Goal: Task Accomplishment & Management: Manage account settings

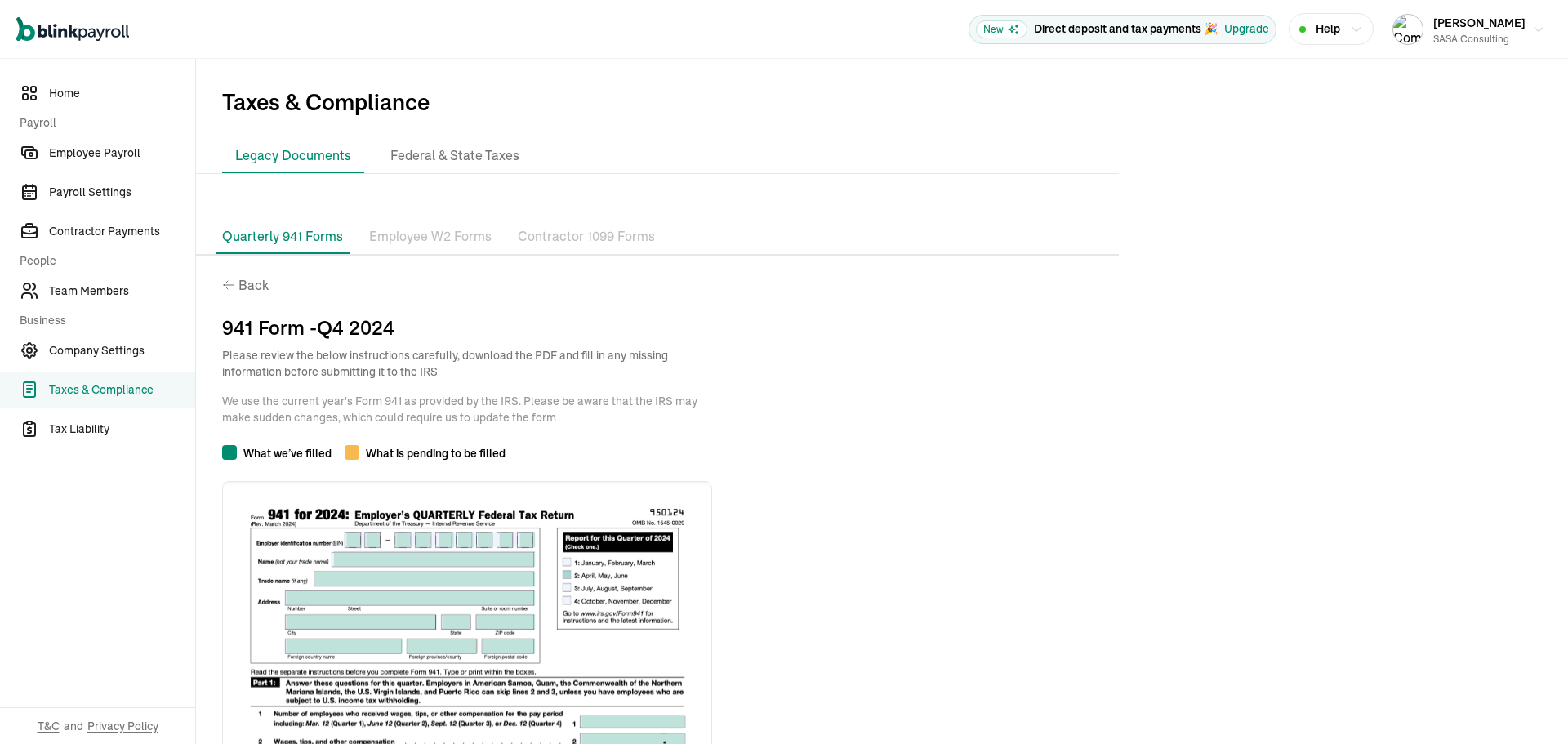
scroll to position [1158, 0]
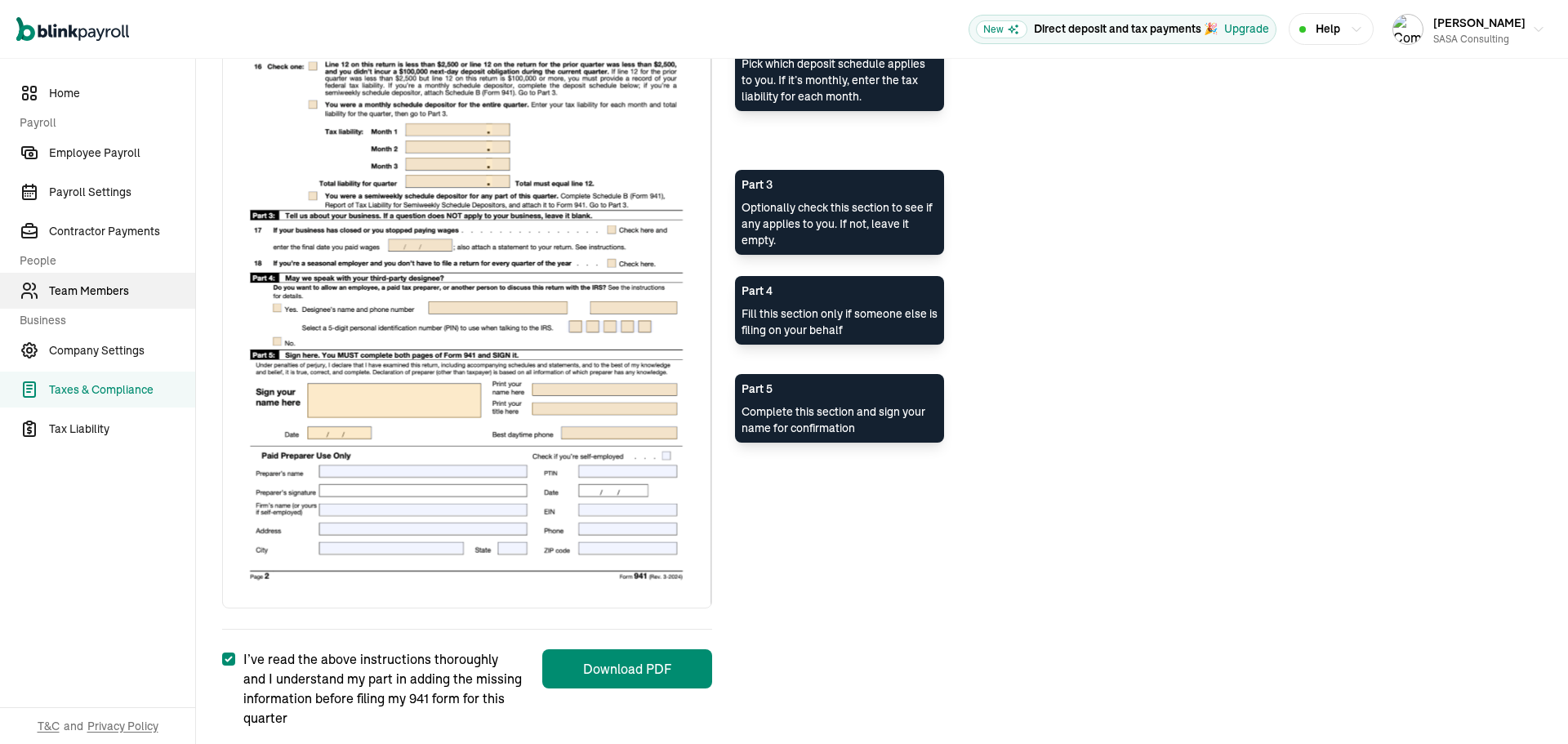
click at [118, 286] on span "Team Members" at bounding box center [123, 291] width 147 height 17
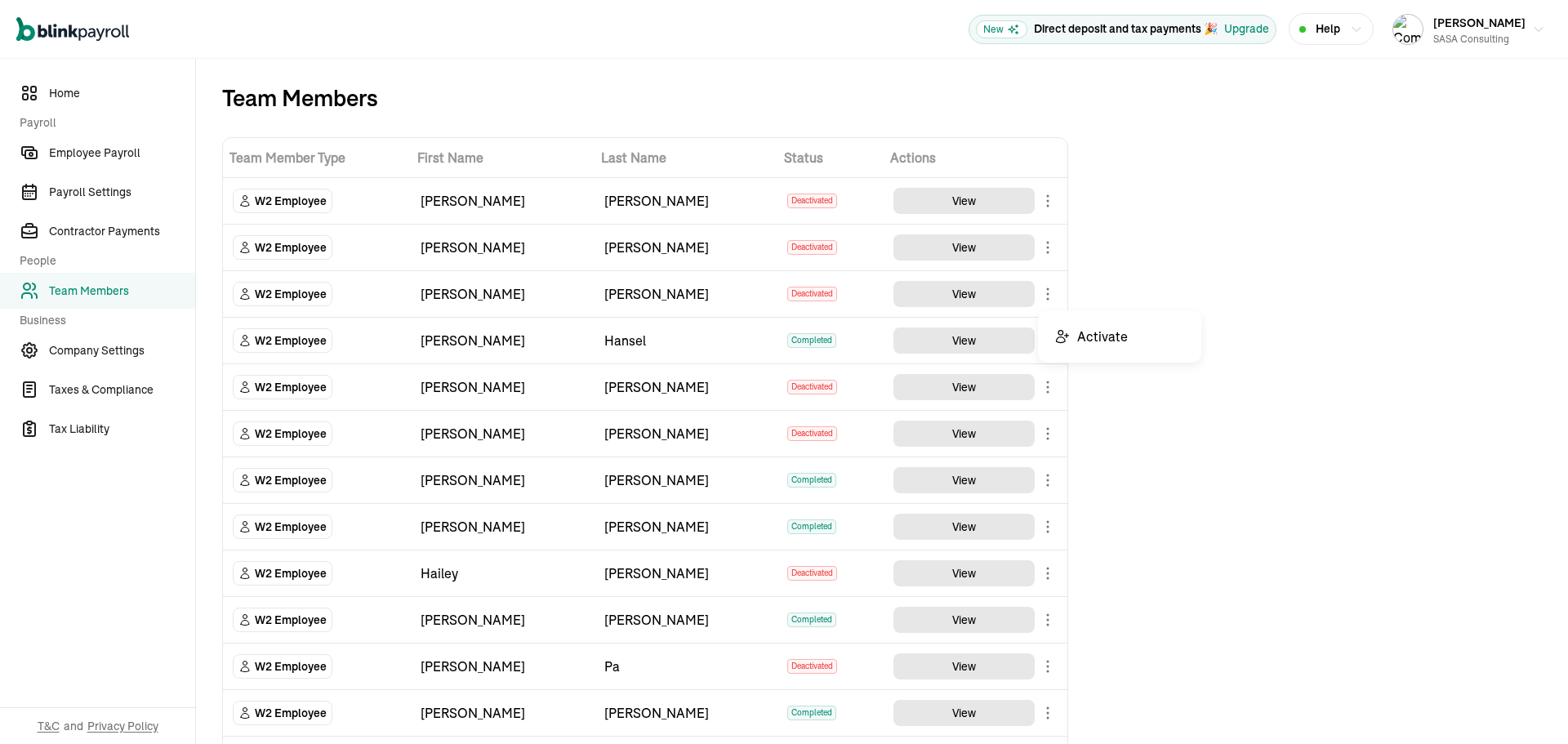
click at [1051, 290] on body "Open main menu New Direct deposit and tax payments 🎉 Upgrade Help [PERSON_NAME]…" at bounding box center [784, 372] width 1568 height 744
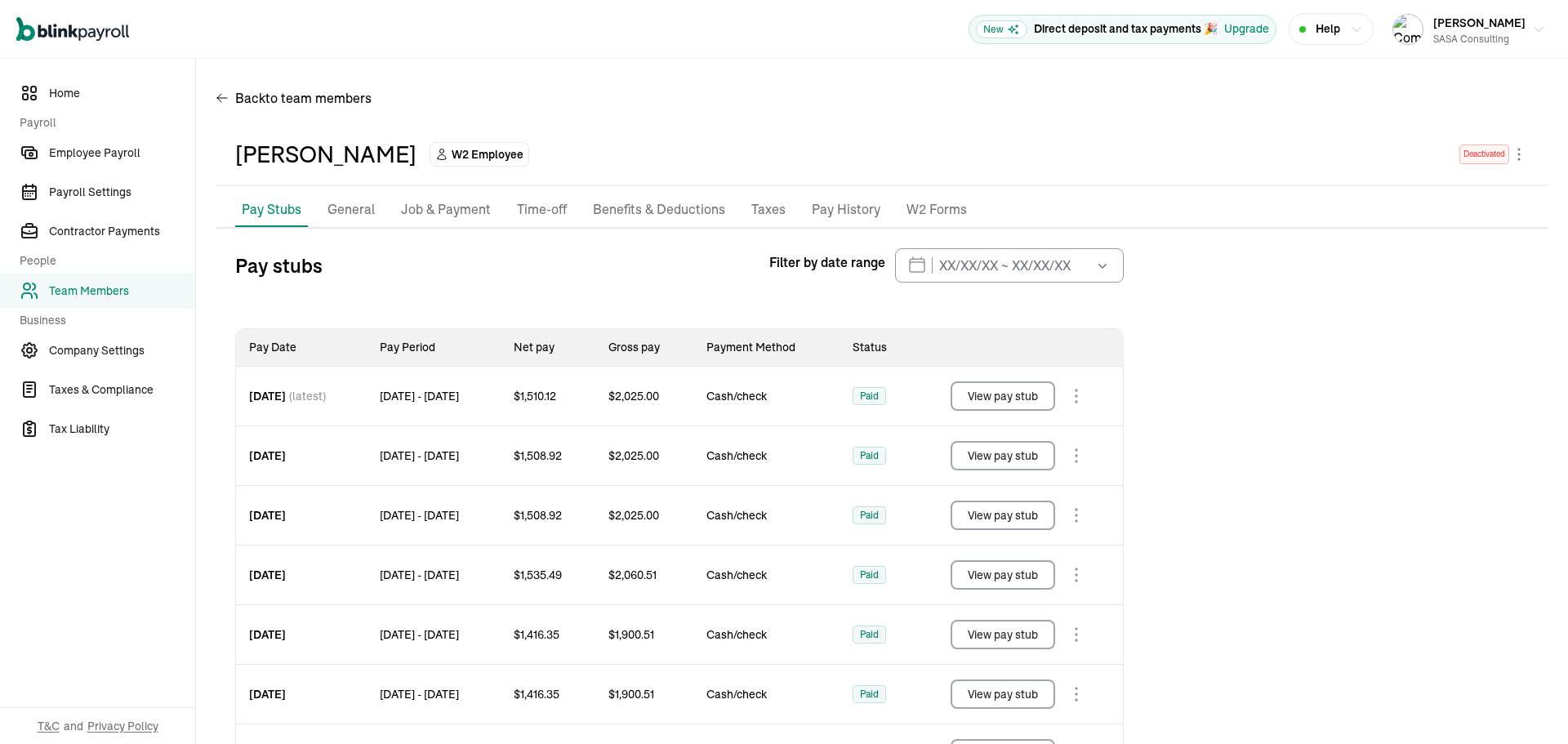
click at [912, 211] on p "W2 Forms" at bounding box center [936, 210] width 60 height 21
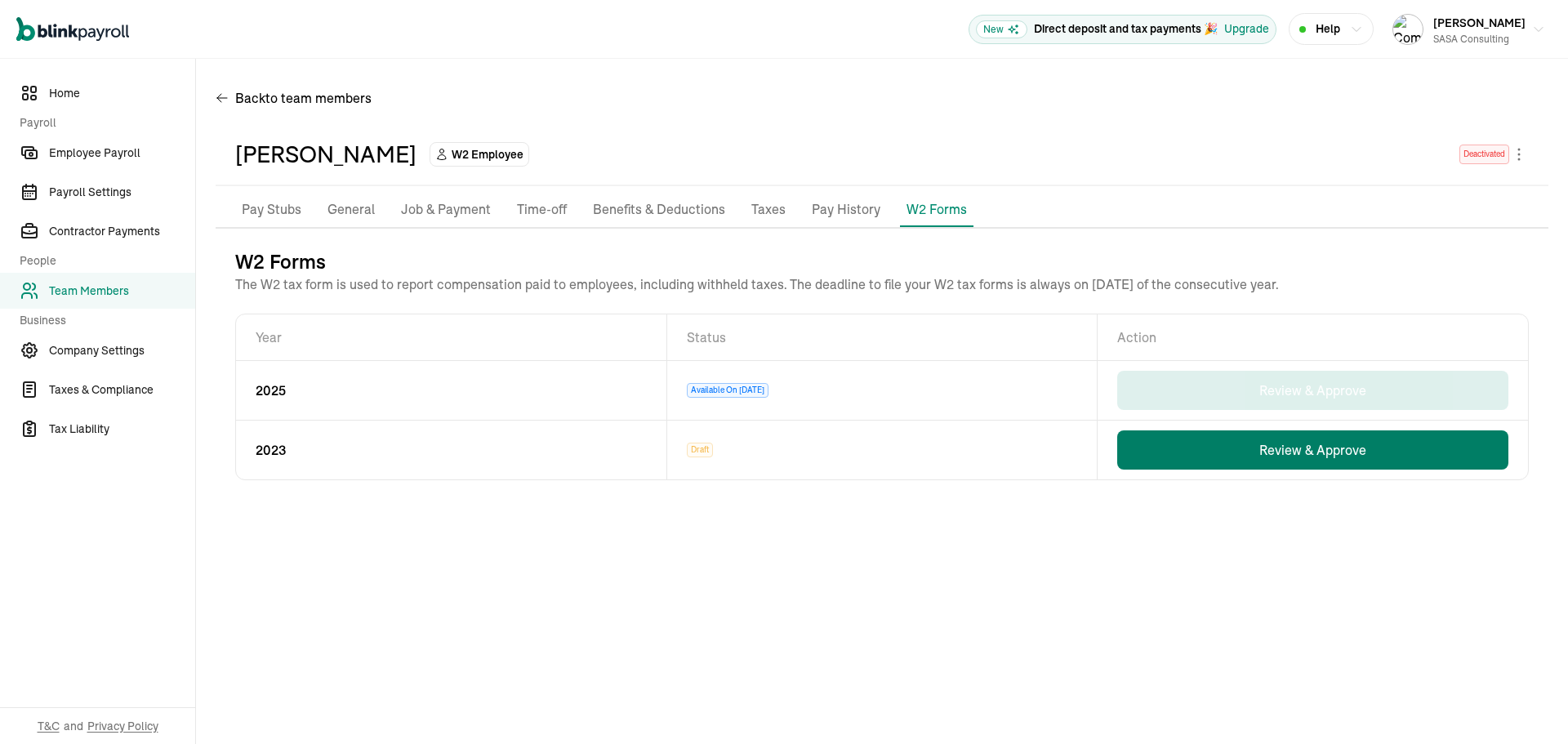
click at [1305, 452] on button "Review & Approve" at bounding box center [1312, 450] width 391 height 40
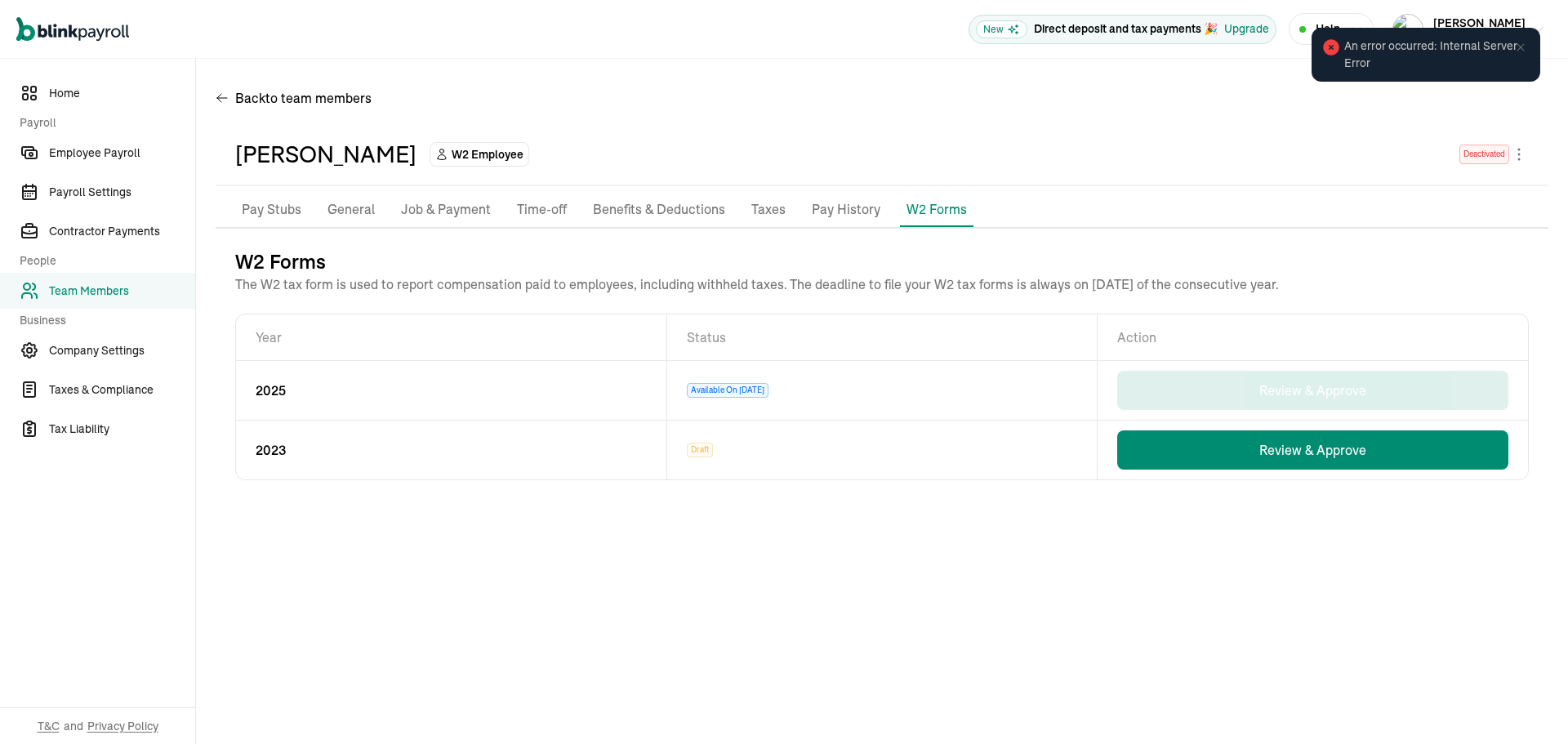
click at [836, 205] on p "Pay History" at bounding box center [845, 210] width 68 height 21
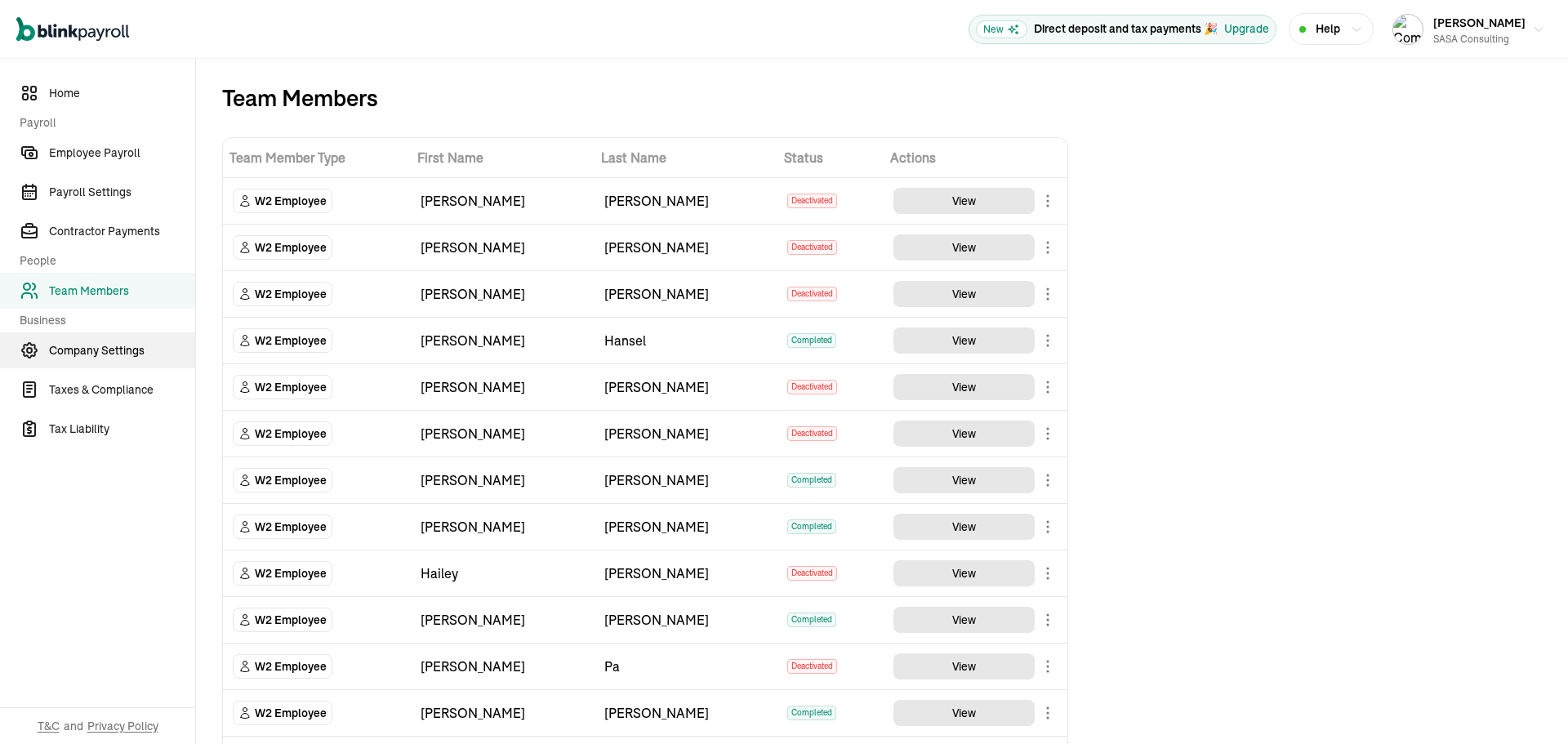
click at [115, 347] on span "Company Settings" at bounding box center [123, 351] width 147 height 17
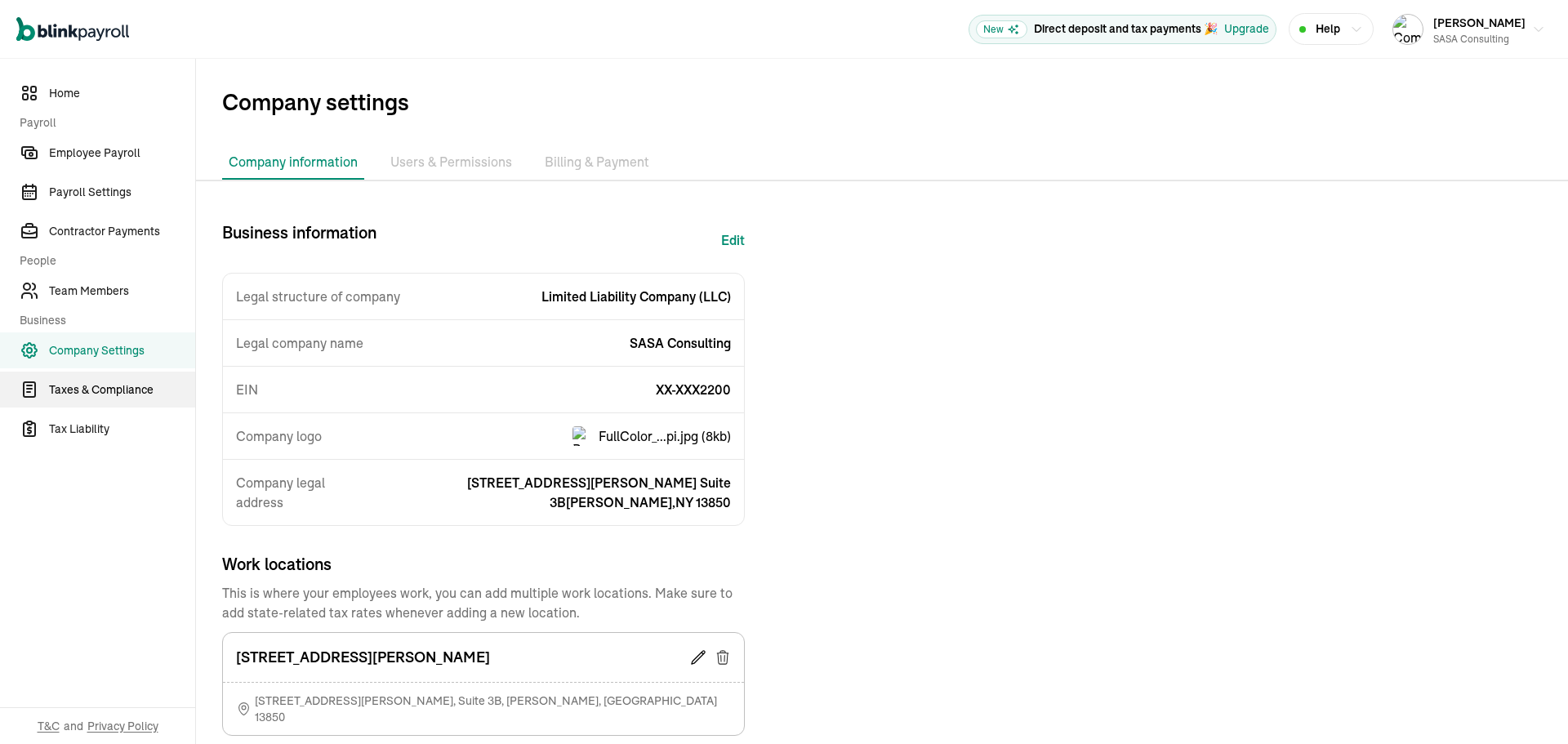
click at [128, 390] on span "Taxes & Compliance" at bounding box center [123, 389] width 147 height 17
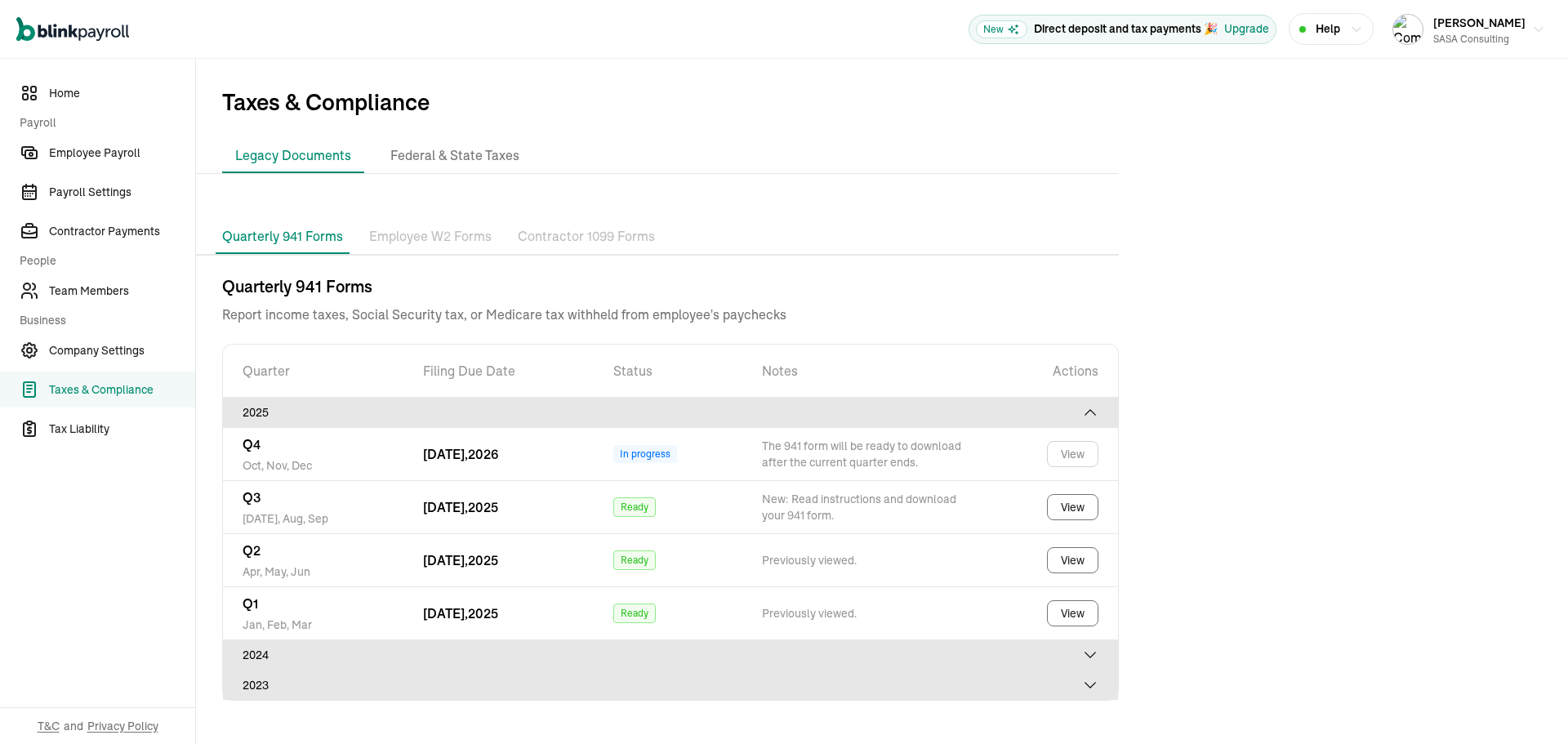
click at [457, 234] on p "Employee W2 Forms" at bounding box center [430, 237] width 123 height 21
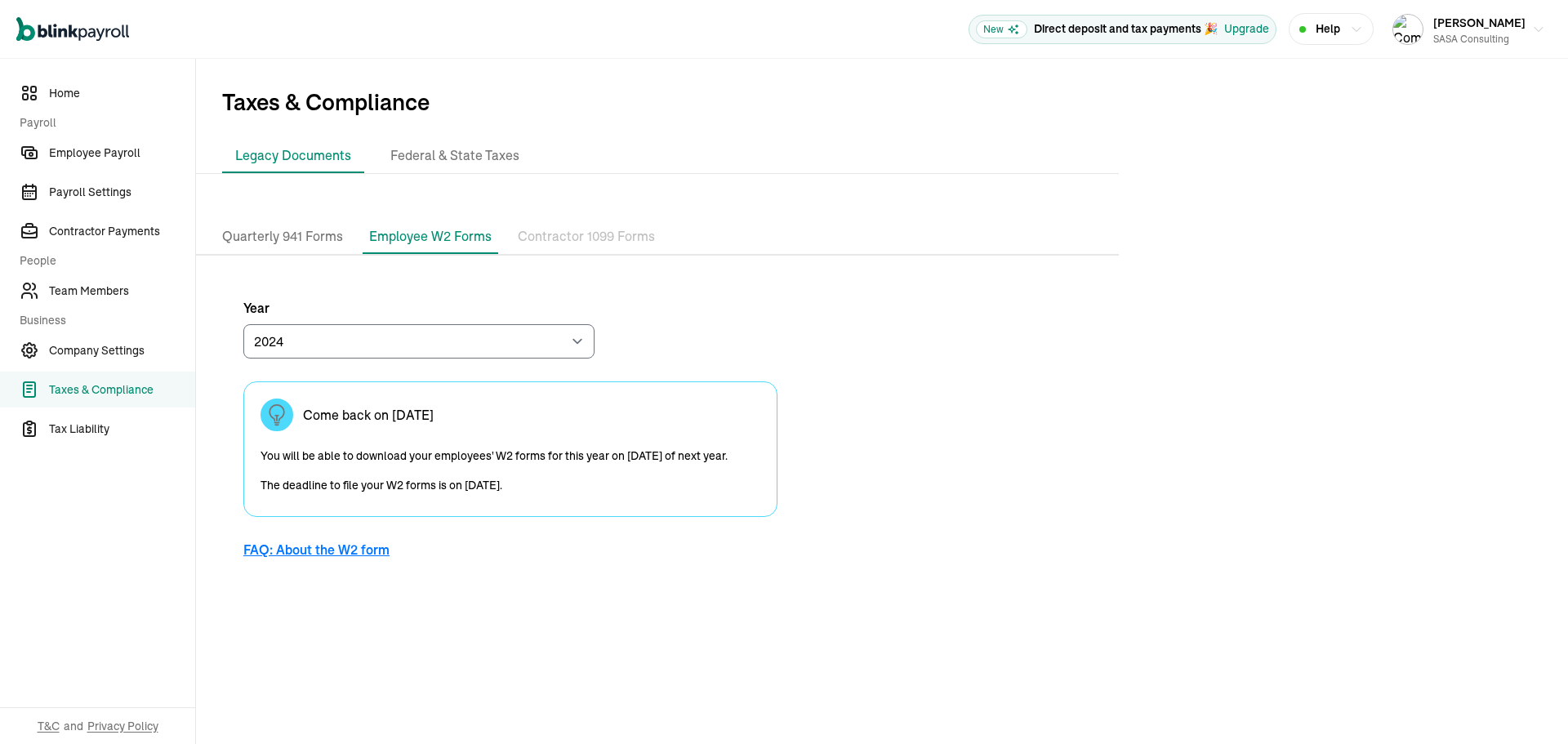
click at [550, 474] on p "You will be able to download your employees' W2 forms for this year on [DATE] o…" at bounding box center [509, 470] width 500 height 58
click at [565, 474] on p "You will be able to download your employees' W2 forms for this year on [DATE] o…" at bounding box center [509, 470] width 500 height 58
click at [575, 481] on p "You will be able to download your employees' W2 forms for this year on [DATE] o…" at bounding box center [509, 470] width 500 height 58
click at [565, 341] on select "2024 2023" at bounding box center [419, 342] width 351 height 35
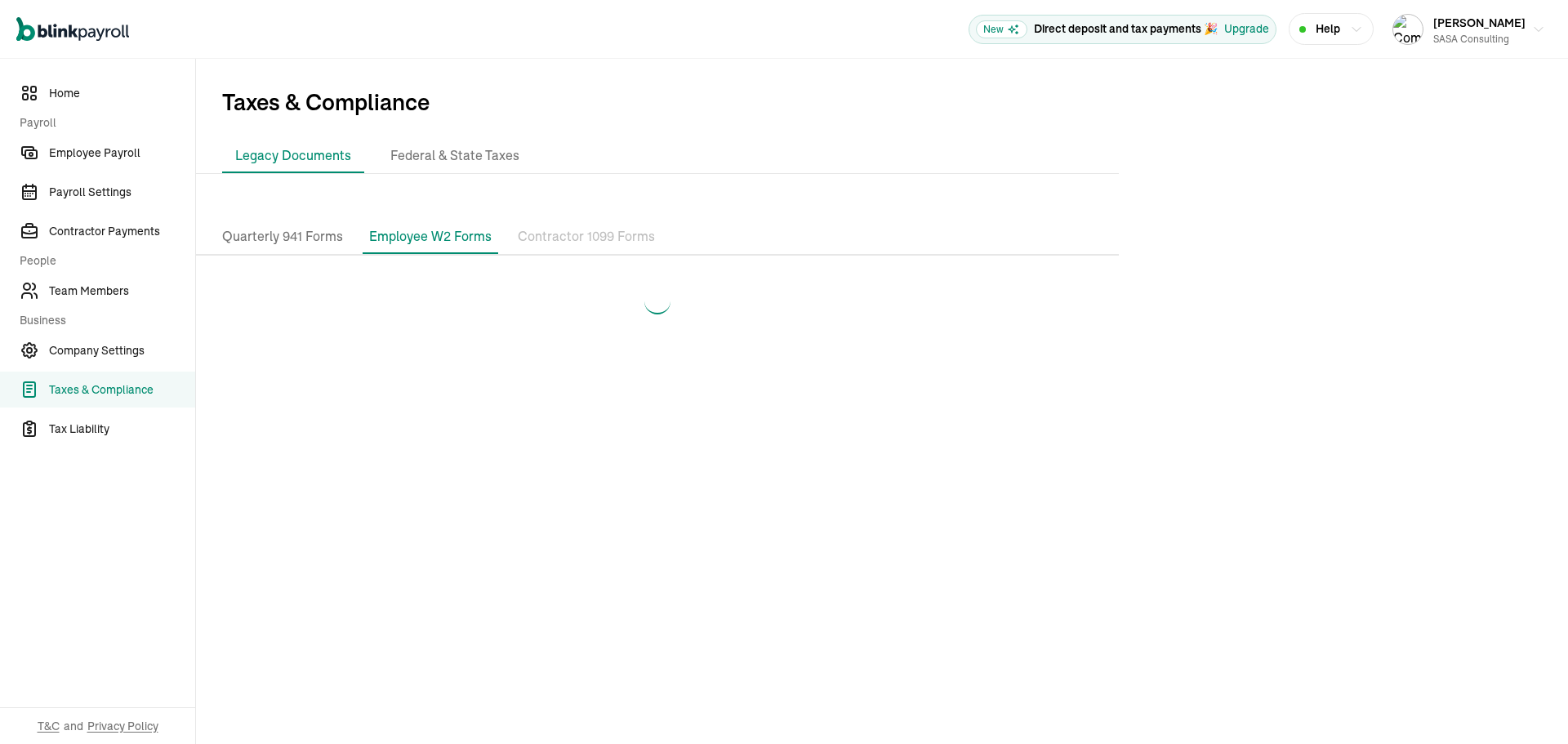
select select "2023"
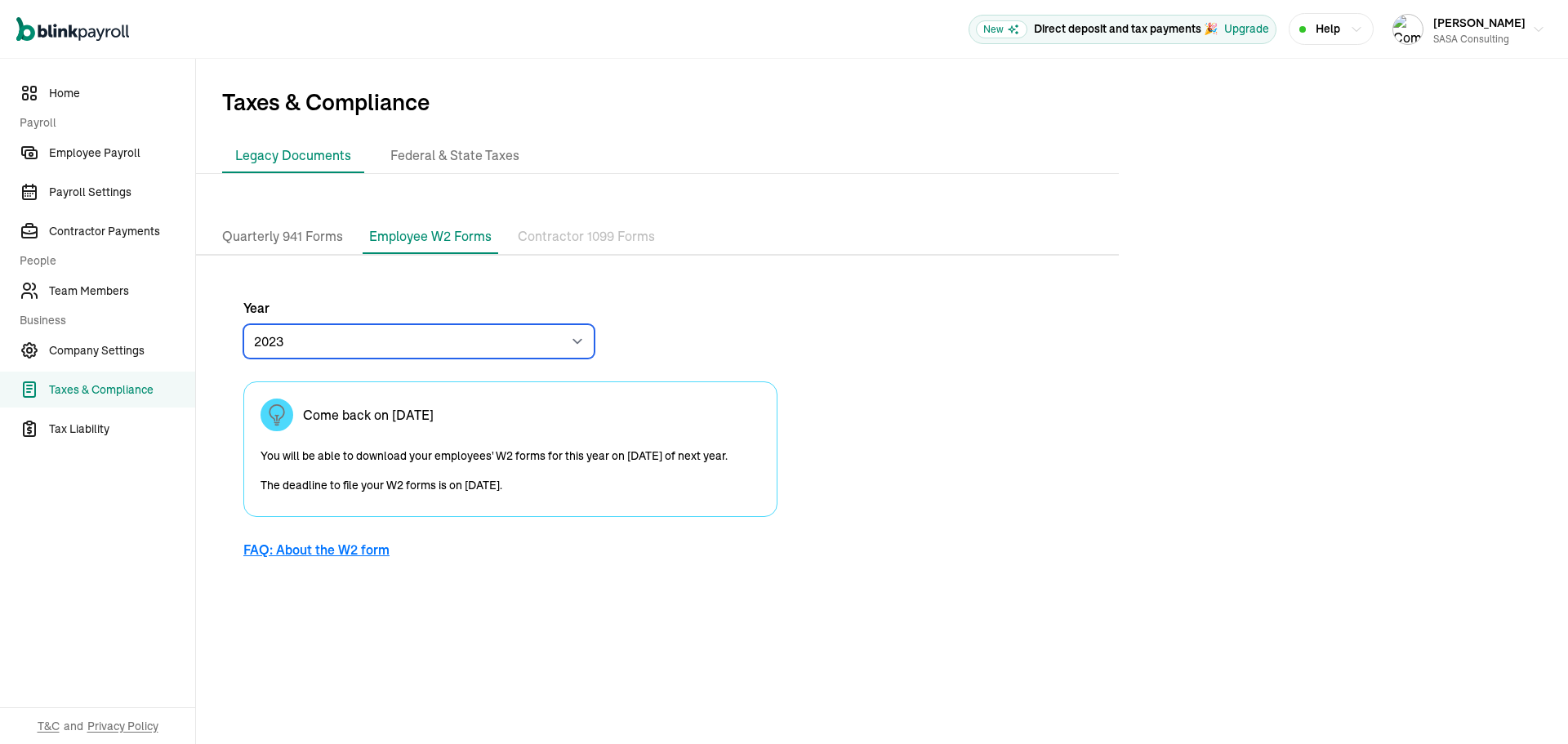
click at [556, 340] on select "2024 2023" at bounding box center [419, 342] width 351 height 35
click at [114, 279] on link "Team Members" at bounding box center [97, 291] width 195 height 36
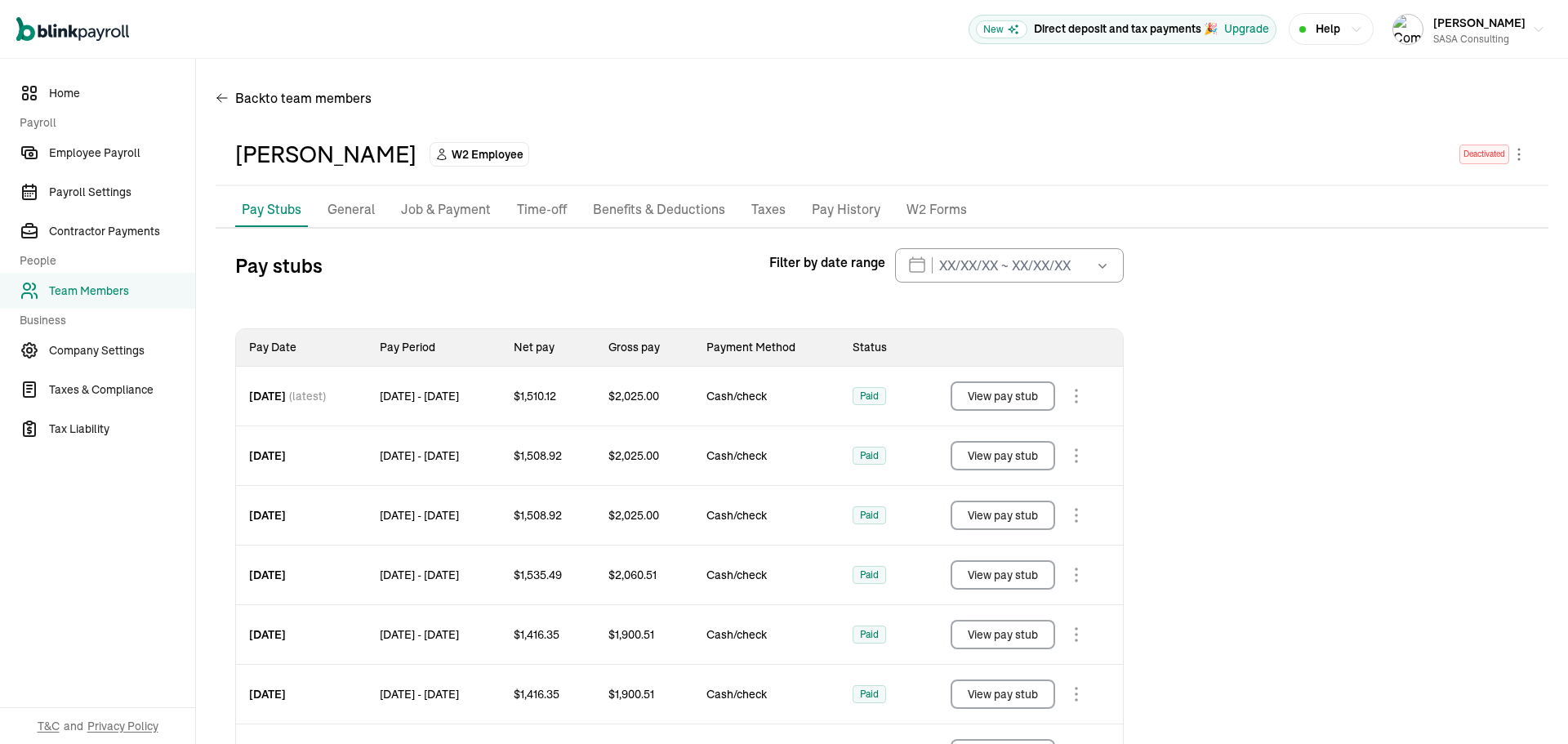
click at [909, 208] on p "W2 Forms" at bounding box center [936, 210] width 60 height 21
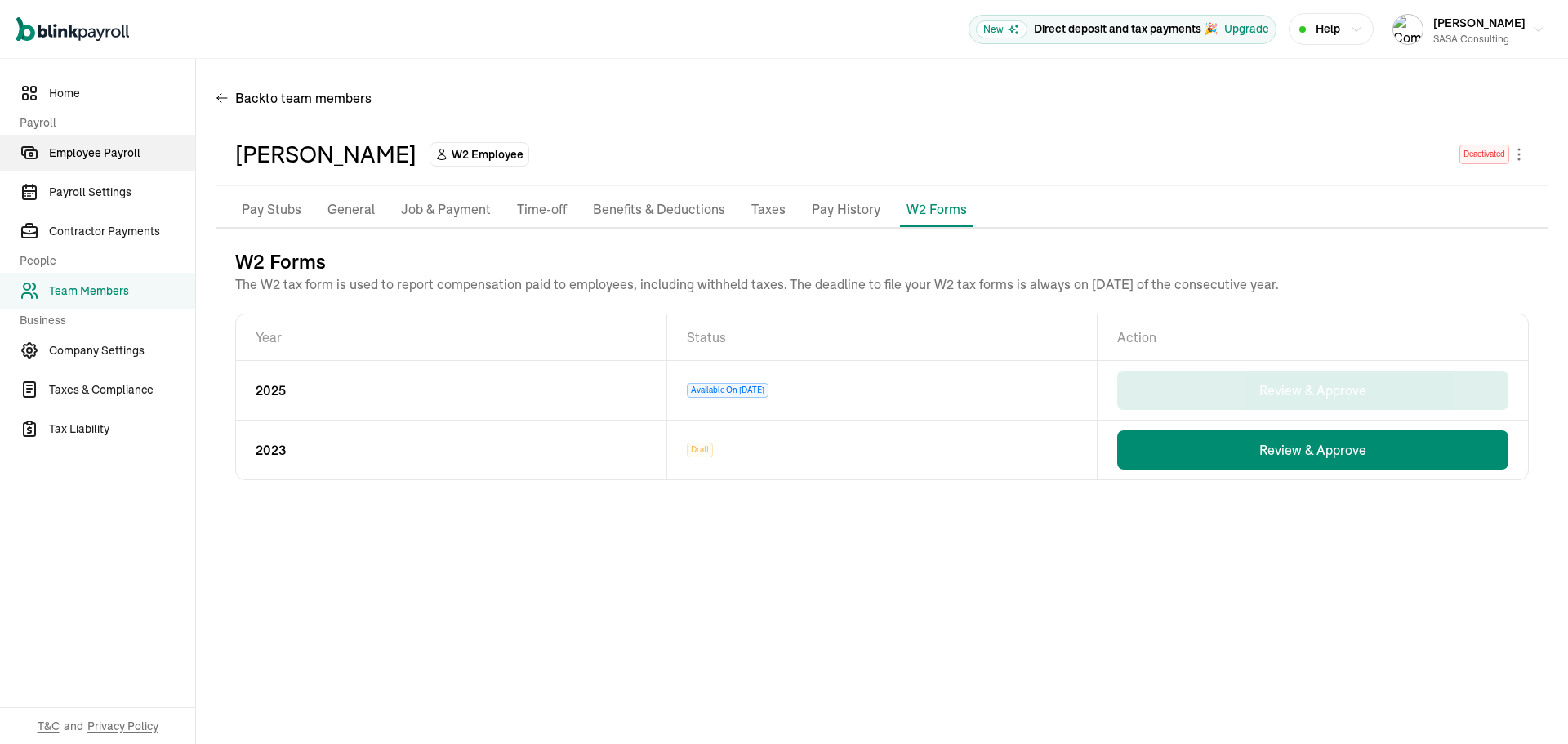
click at [123, 149] on span "Employee Payroll" at bounding box center [123, 153] width 147 height 17
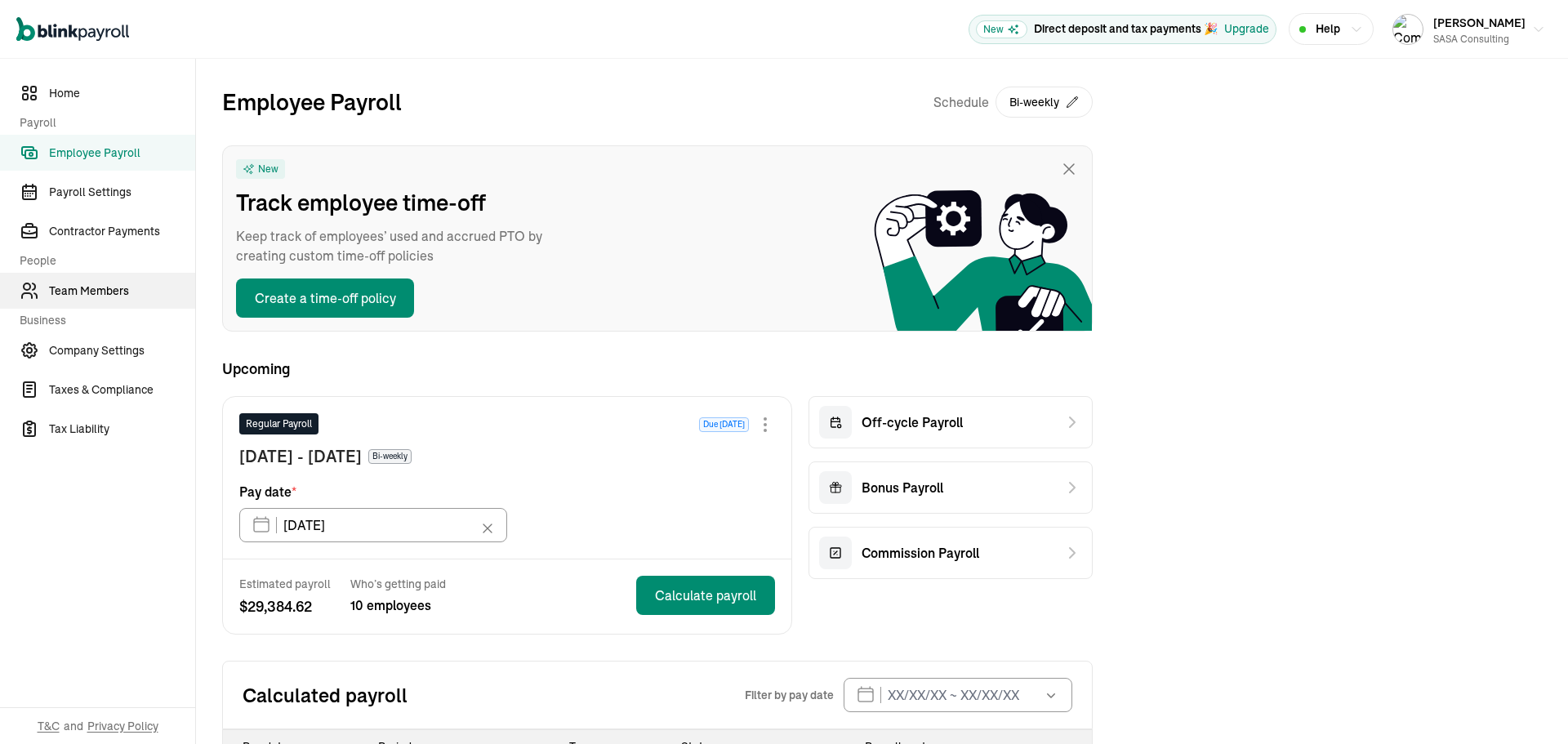
click at [109, 289] on span "Team Members" at bounding box center [123, 291] width 147 height 17
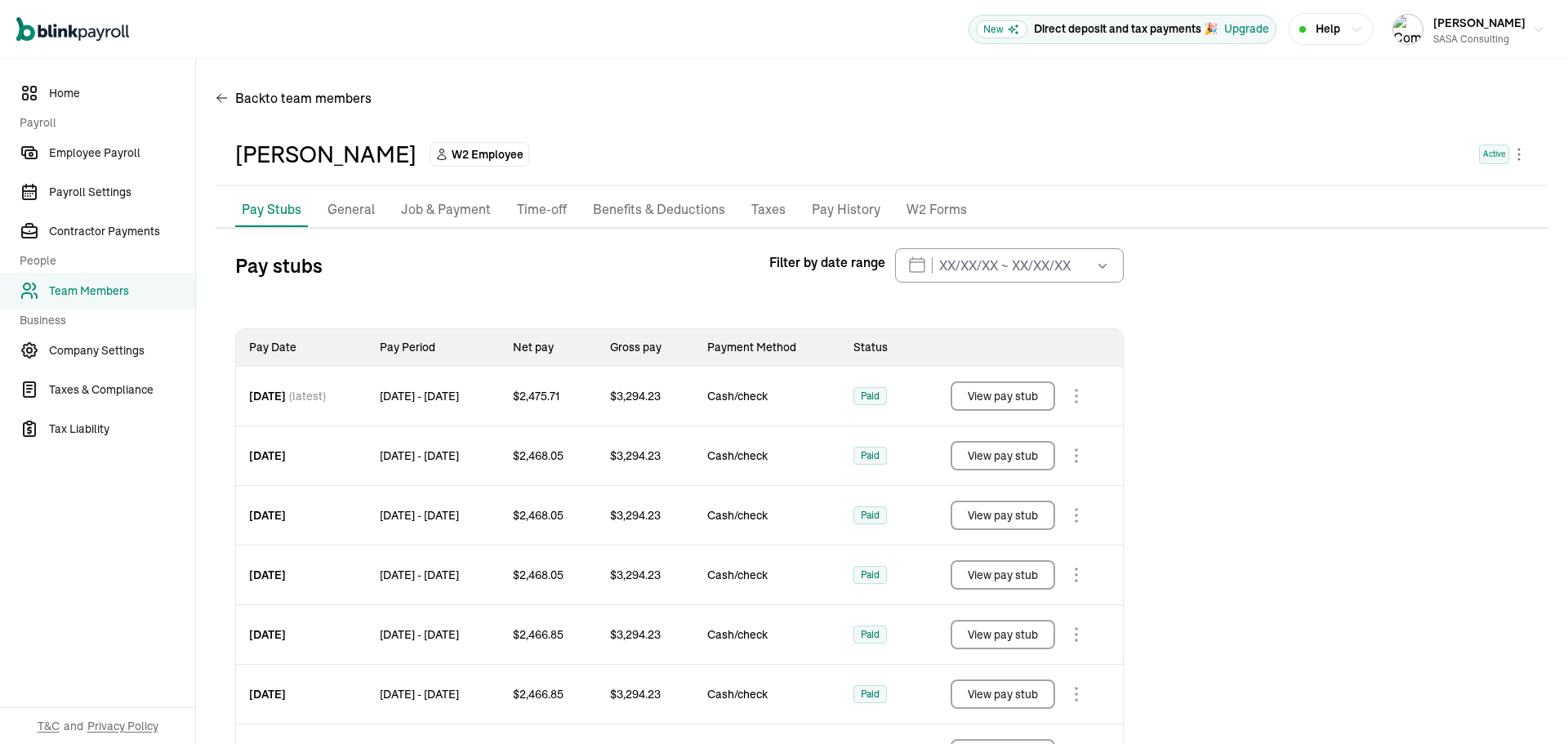
click at [942, 204] on p "W2 Forms" at bounding box center [936, 210] width 60 height 21
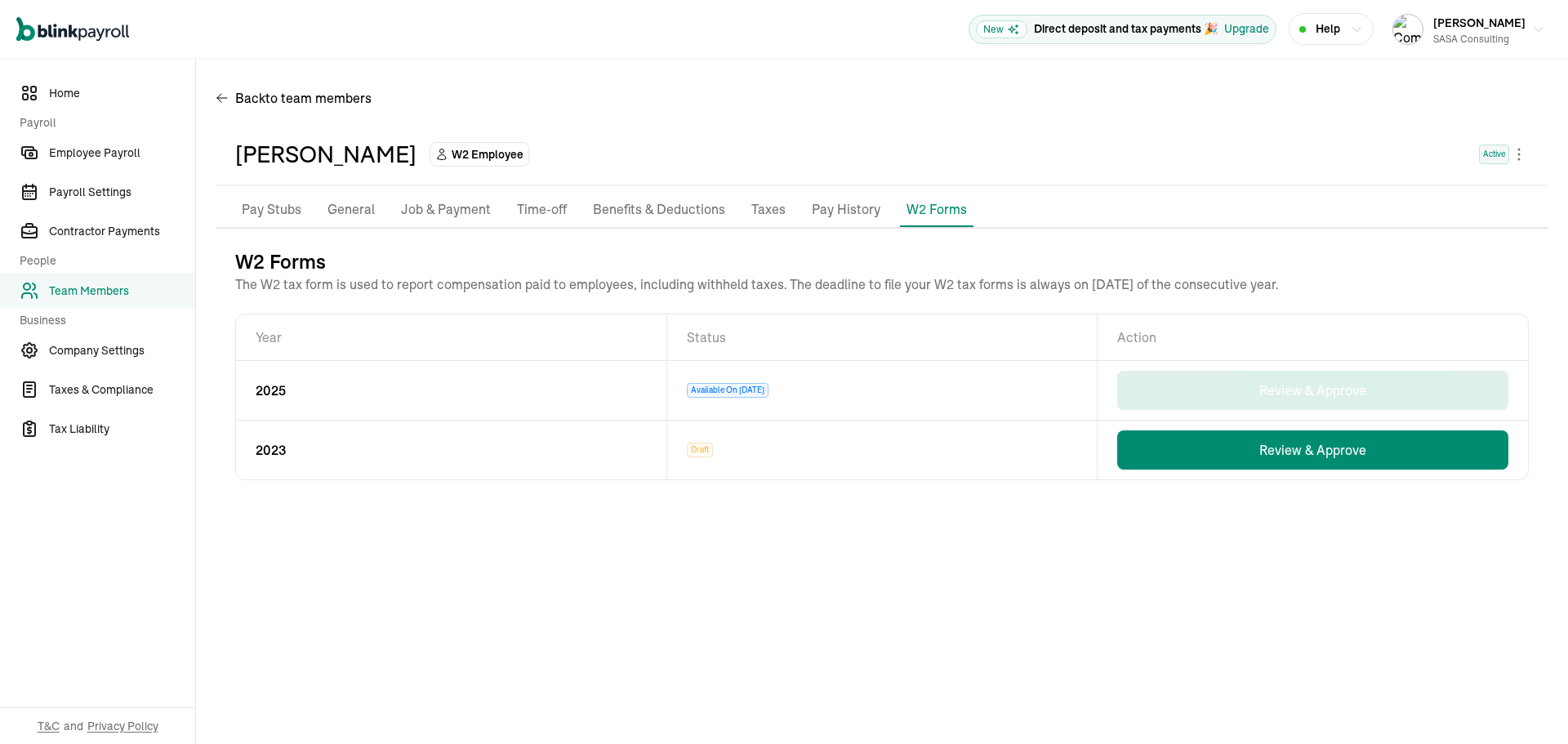
click at [835, 216] on p "Pay History" at bounding box center [845, 210] width 68 height 21
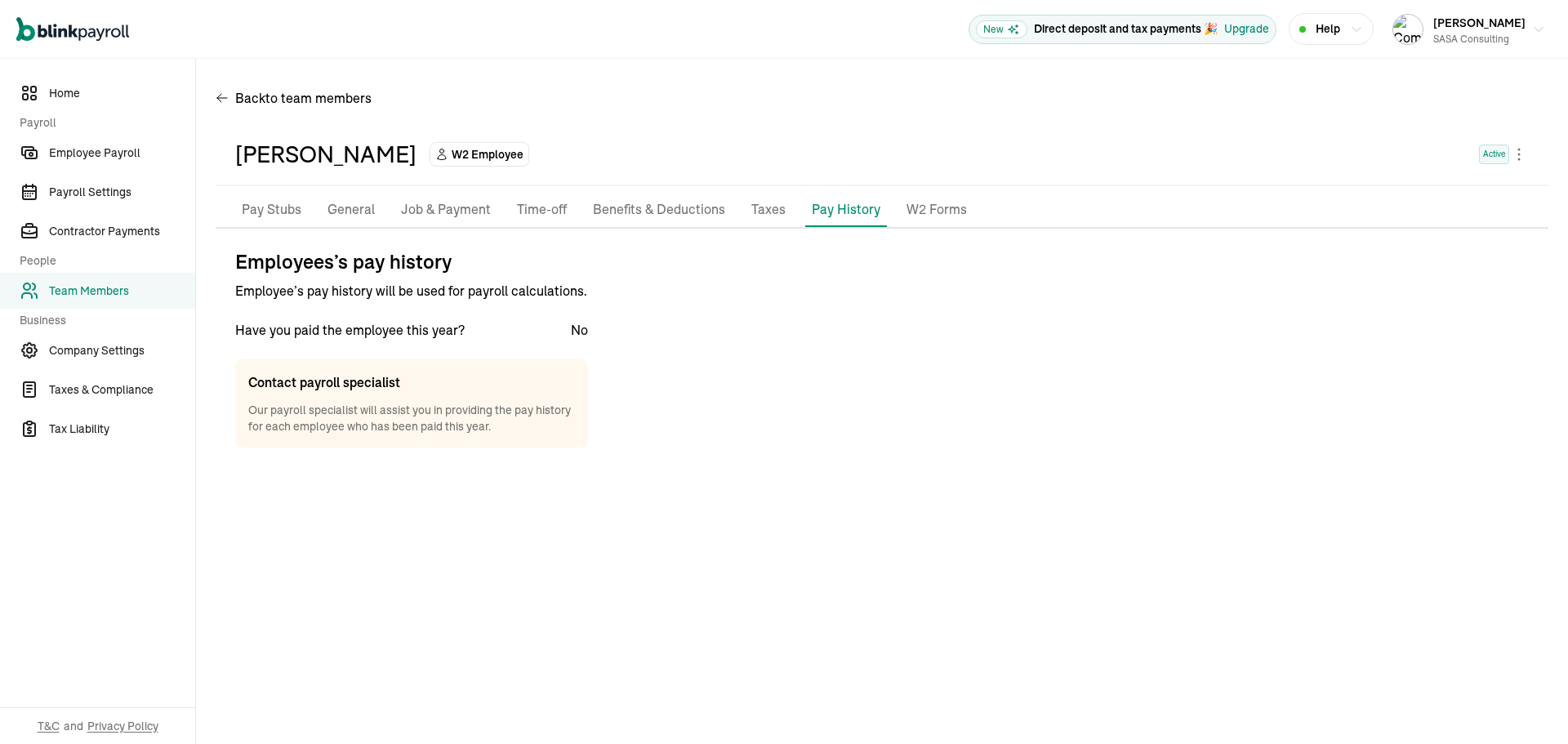
click at [759, 207] on p "Taxes" at bounding box center [769, 210] width 35 height 21
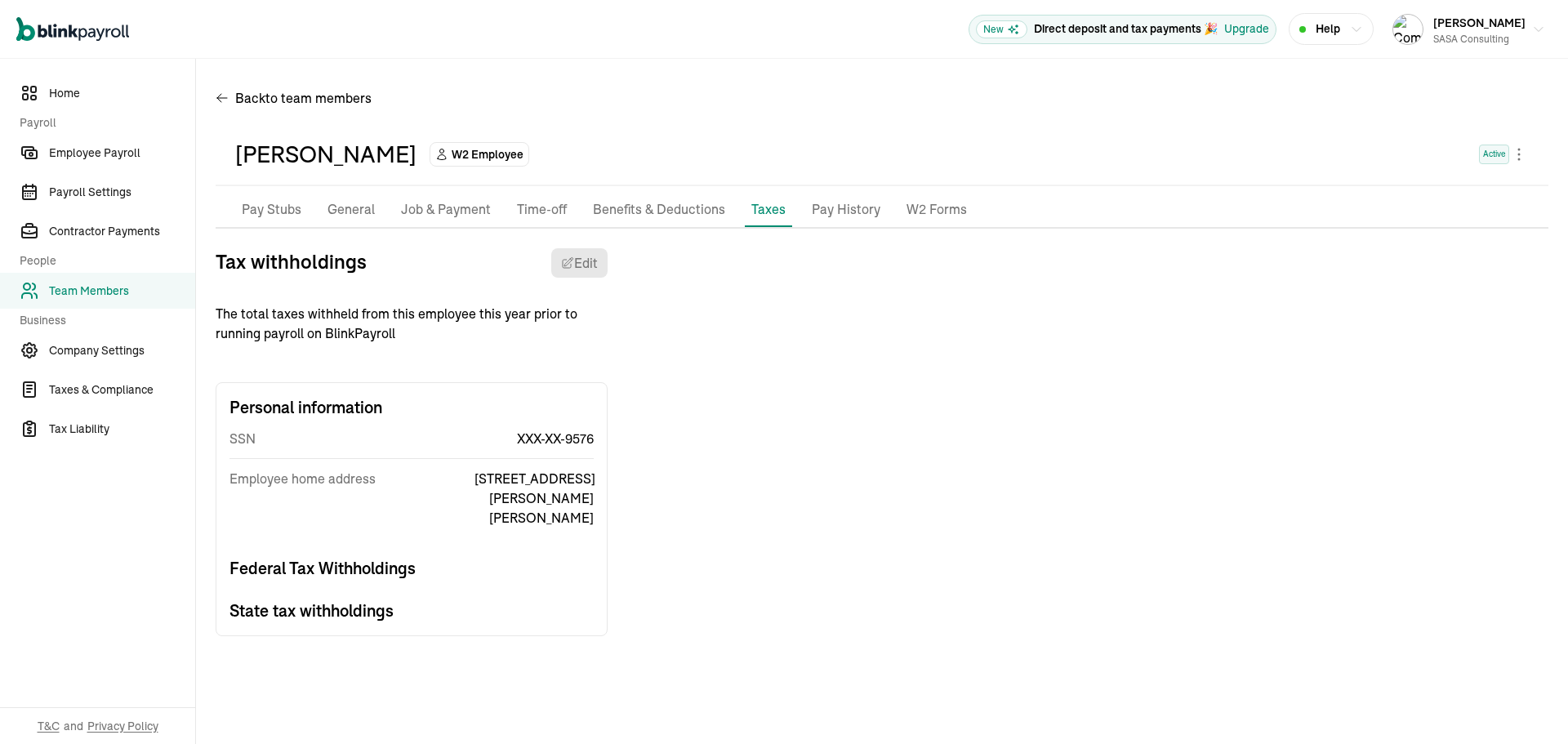
click at [687, 201] on p "Benefits & Deductions" at bounding box center [658, 210] width 133 height 21
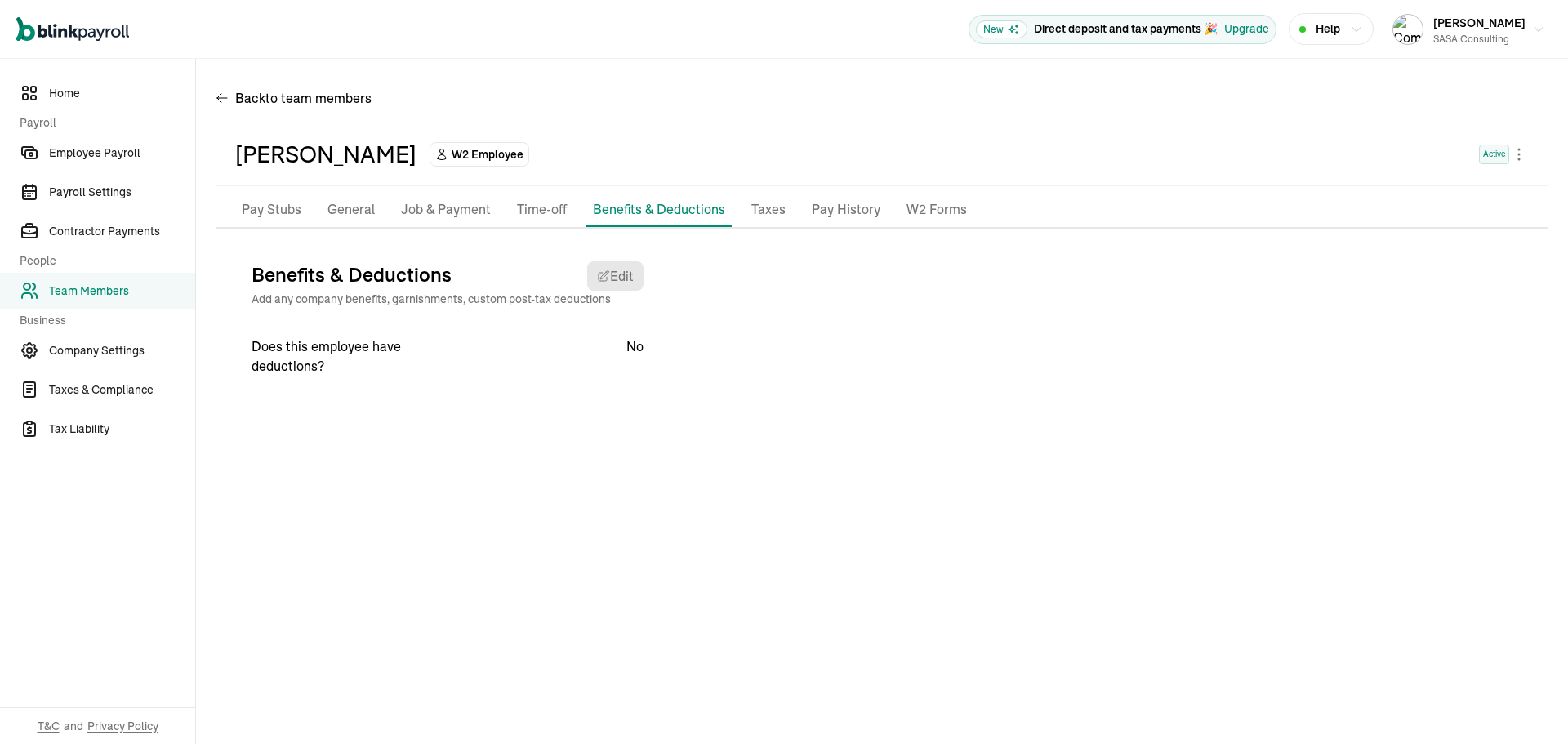
click at [430, 206] on p "Job & Payment" at bounding box center [445, 210] width 90 height 21
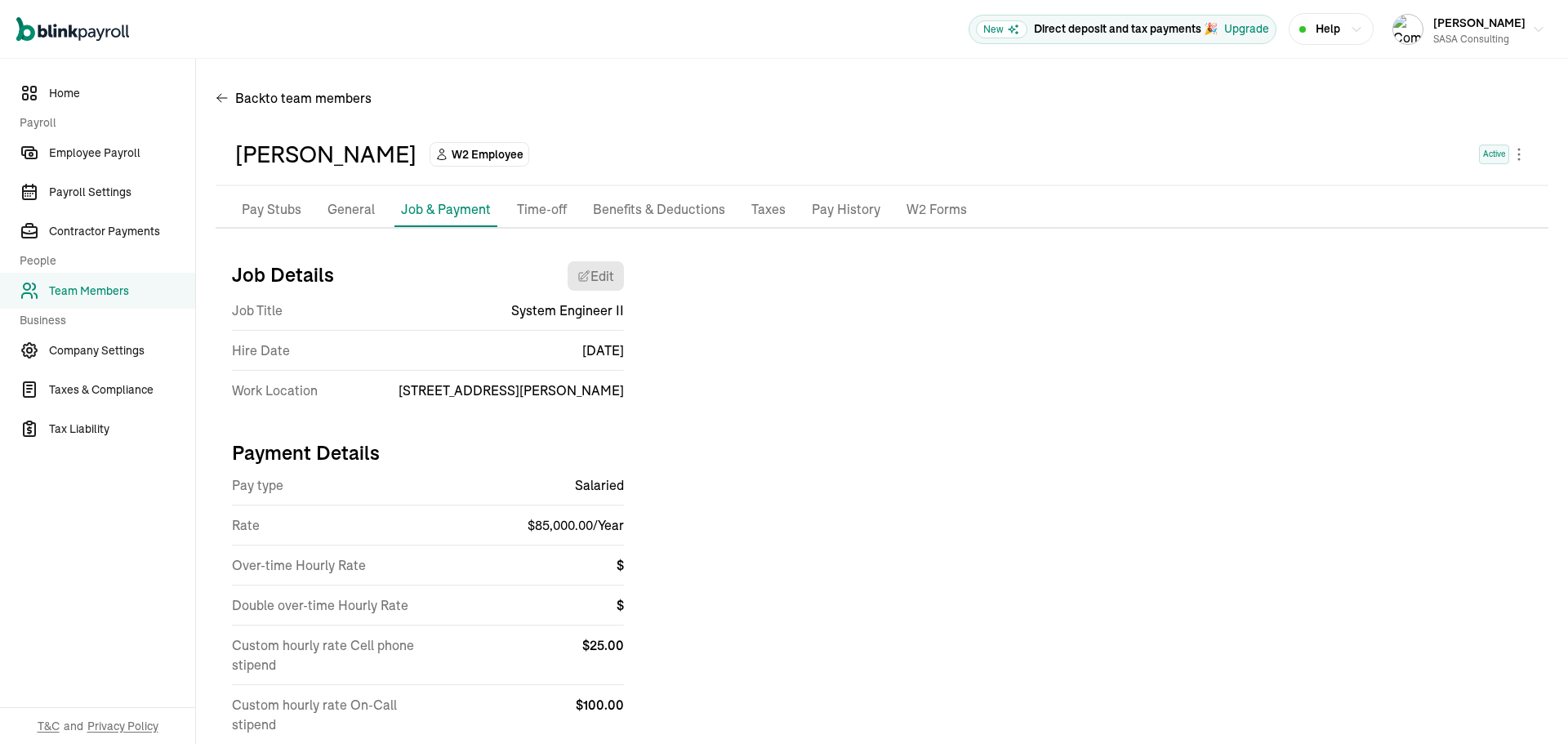
scroll to position [112, 0]
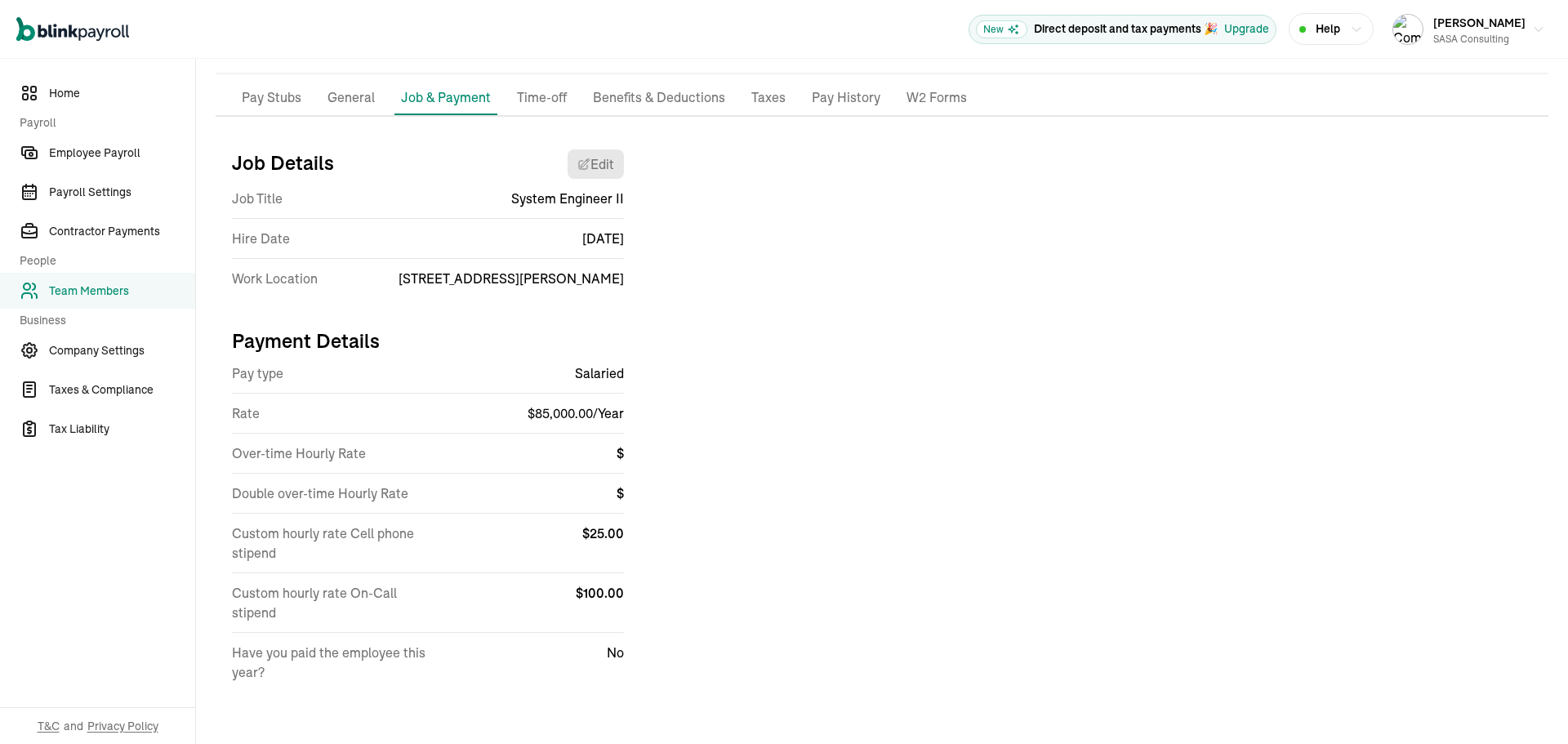
click at [543, 95] on p "Time-off" at bounding box center [542, 98] width 50 height 21
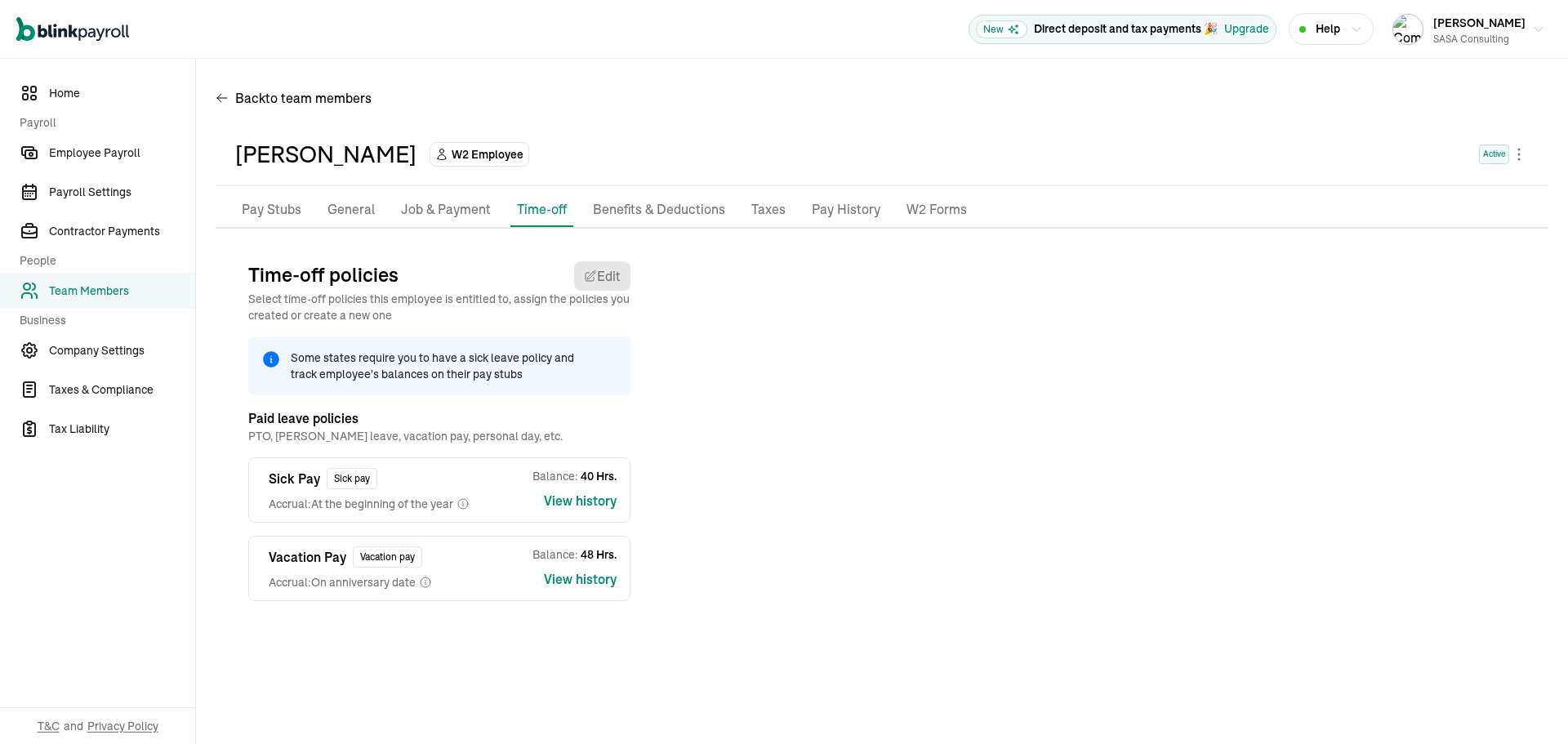
click at [456, 205] on p "Job & Payment" at bounding box center [445, 210] width 90 height 21
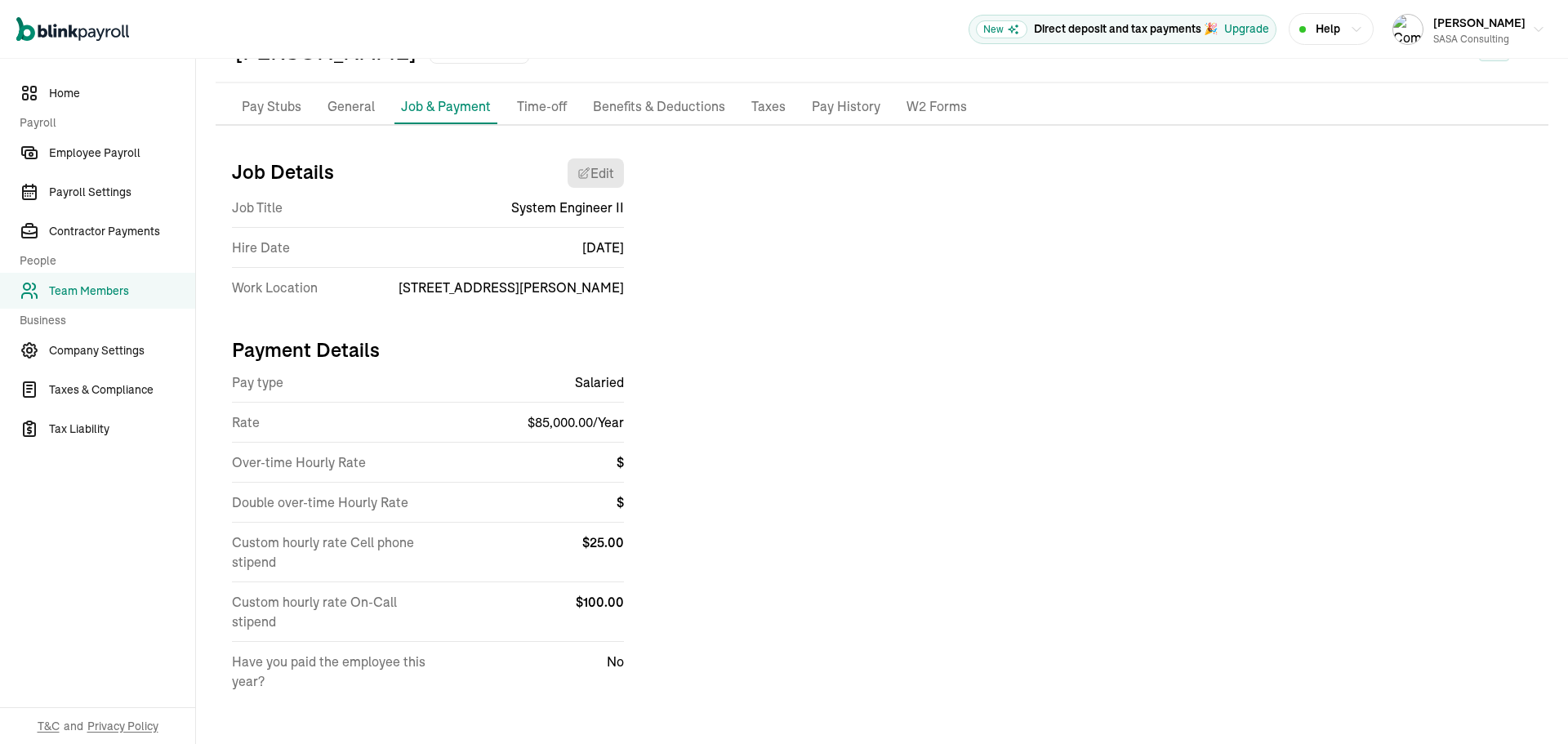
scroll to position [112, 0]
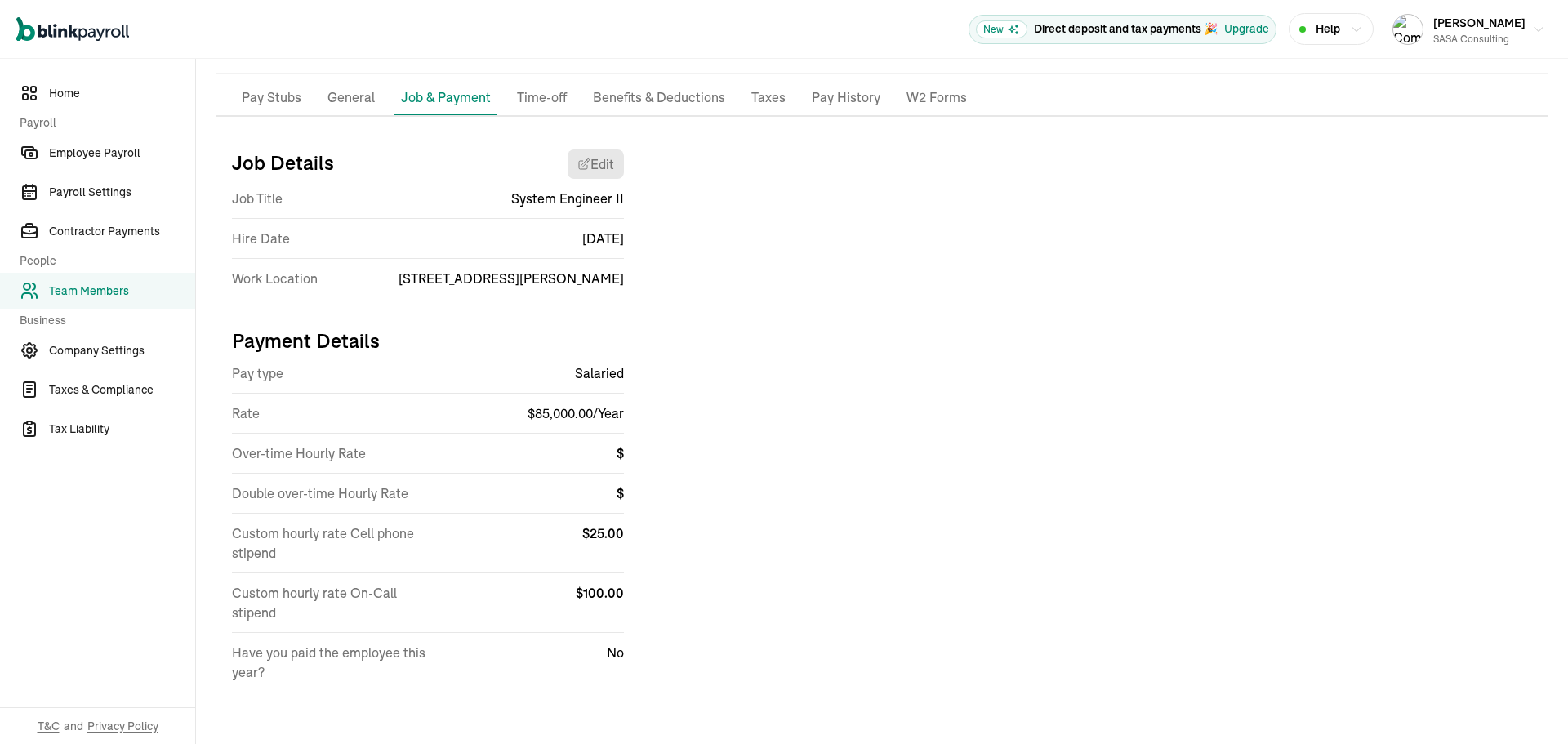
click at [354, 95] on p "General" at bounding box center [351, 98] width 48 height 21
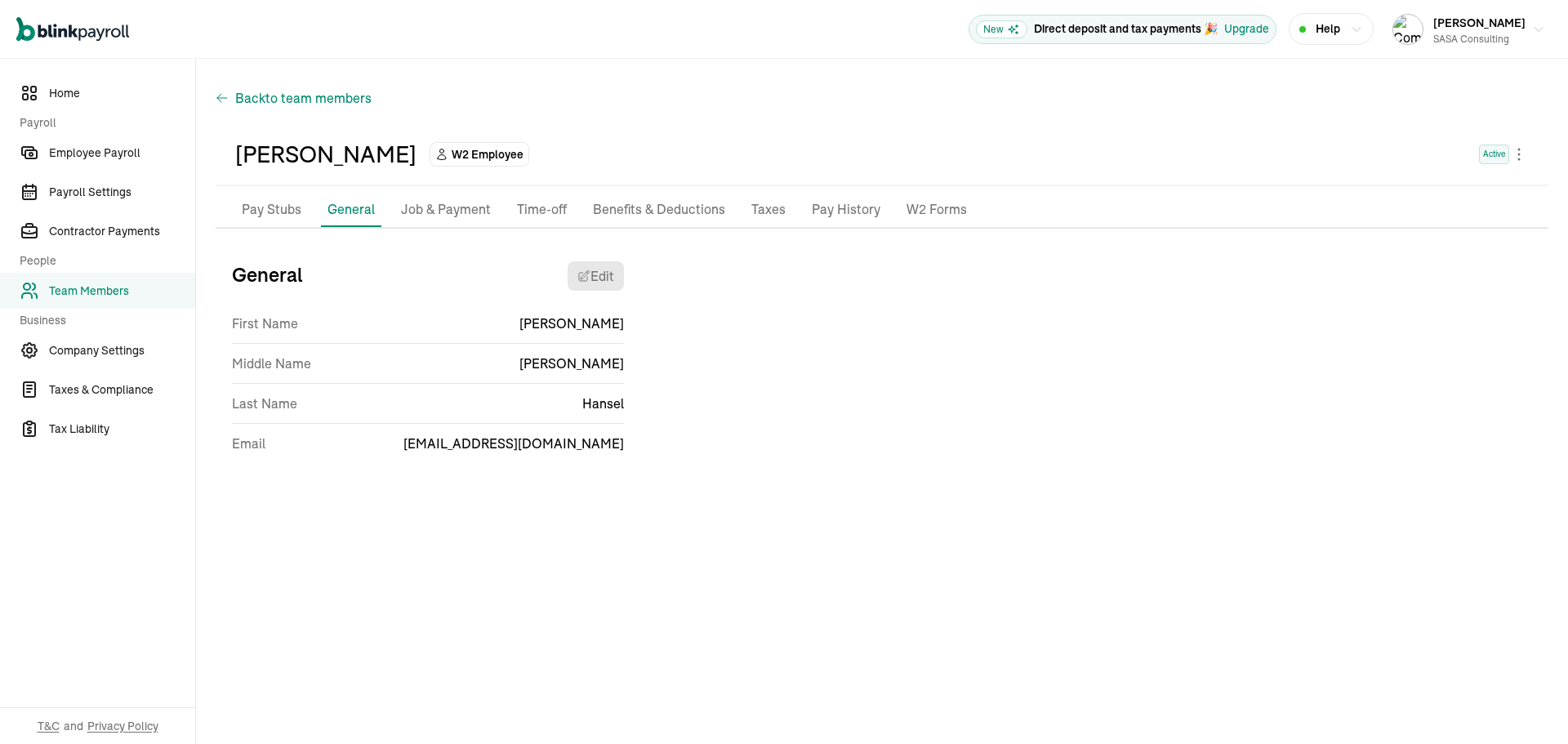
scroll to position [0, 0]
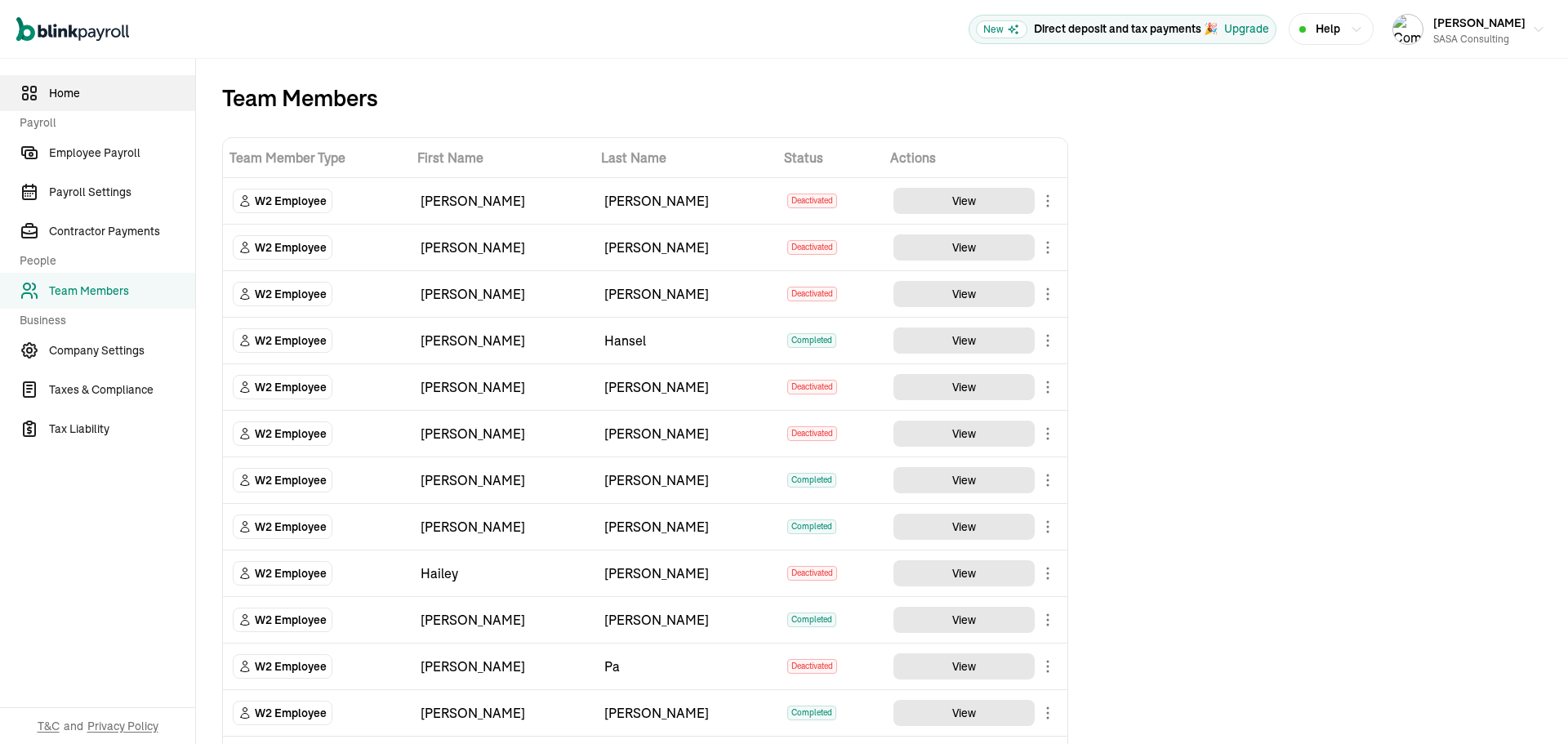
click at [73, 100] on span "Home" at bounding box center [123, 93] width 147 height 17
